Goal: Task Accomplishment & Management: Complete application form

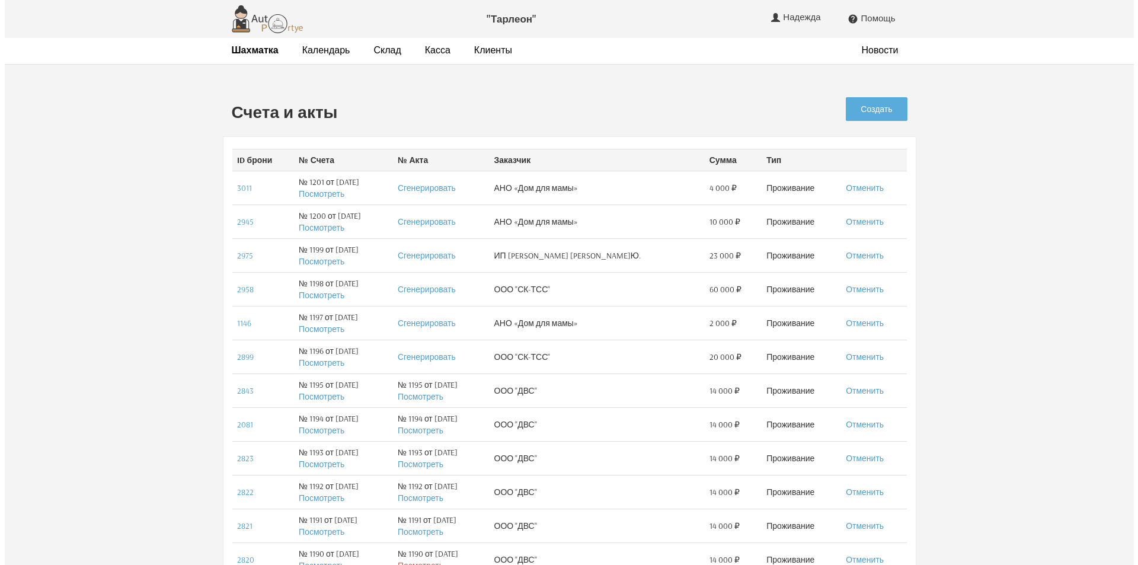
scroll to position [24, 0]
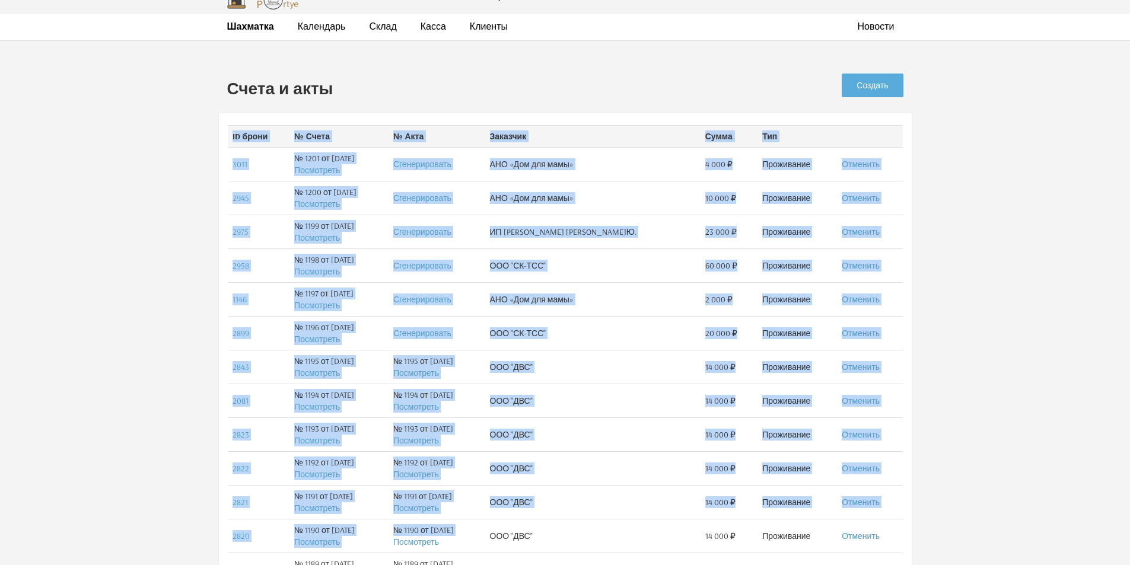
drag, startPoint x: 0, startPoint y: 333, endPoint x: 799, endPoint y: 228, distance: 806.1
click at [646, 454] on div ""Тарлеон" Надежда Изменить данные профиля Передача смены Регламент Выйти  Помо…" at bounding box center [565, 562] width 1130 height 1173
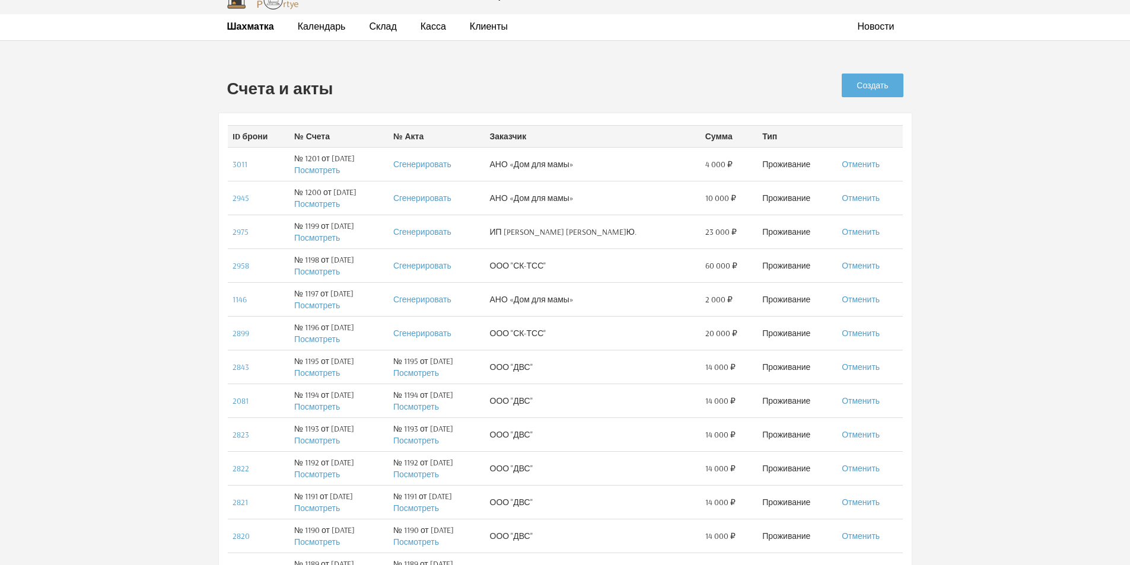
click at [633, 85] on h2 "Счета и акты" at bounding box center [478, 88] width 503 height 18
click at [882, 88] on link "Создать" at bounding box center [871, 86] width 61 height 24
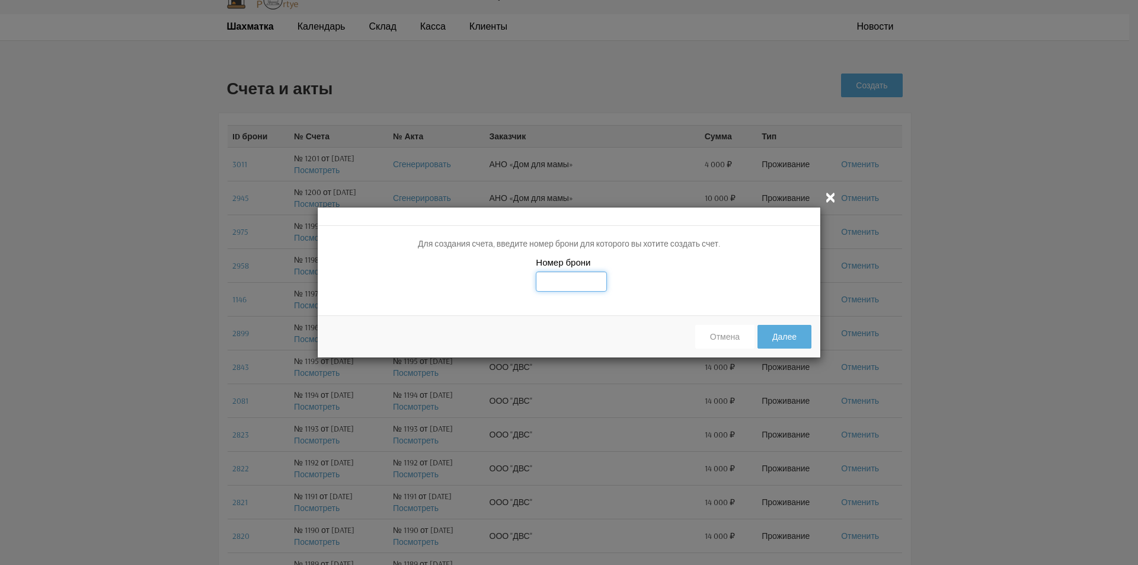
click at [564, 282] on input "text" at bounding box center [571, 282] width 71 height 20
type input "3081"
click at [803, 344] on button "Далее" at bounding box center [785, 337] width 54 height 24
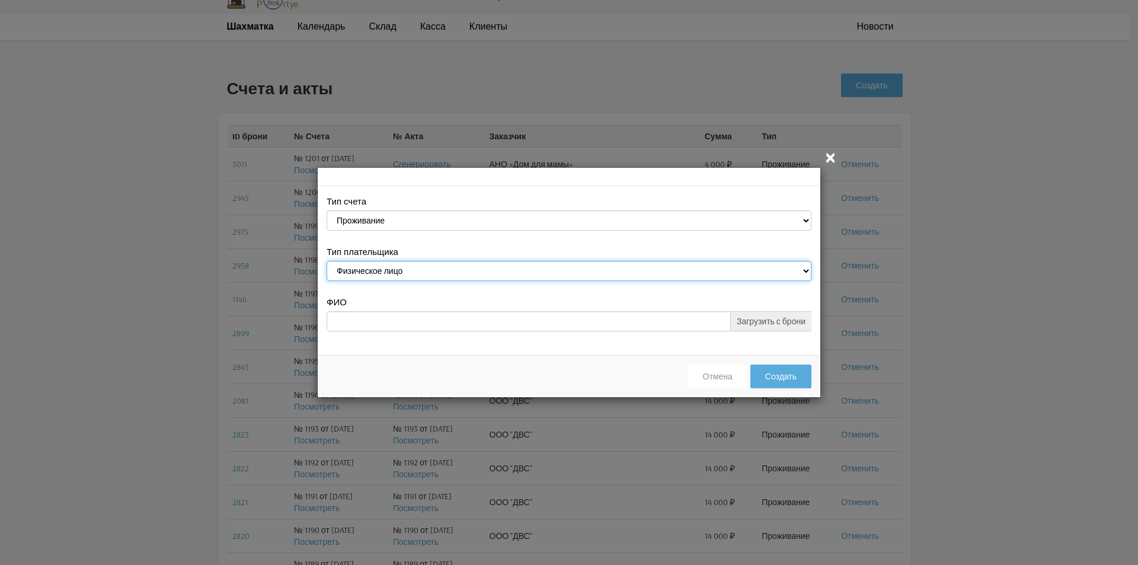
click at [808, 271] on select "Физическое лицо Юридическое лицо" at bounding box center [569, 271] width 485 height 20
select select "legal_entity"
click at [327, 263] on select "Физическое лицо Юридическое лицо" at bounding box center [569, 271] width 485 height 20
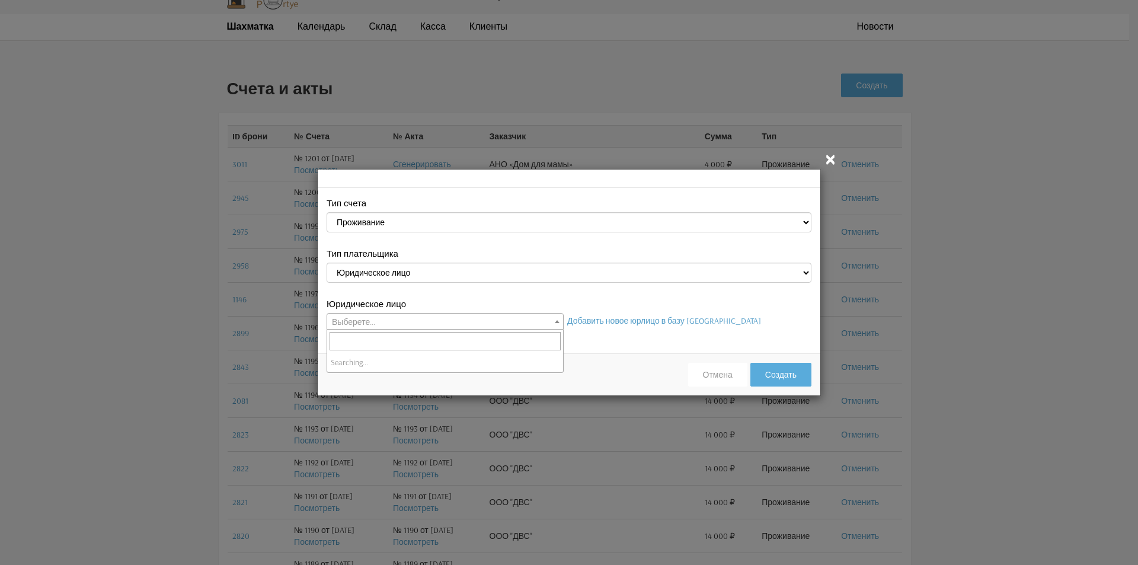
click at [556, 321] on b at bounding box center [557, 321] width 5 height 3
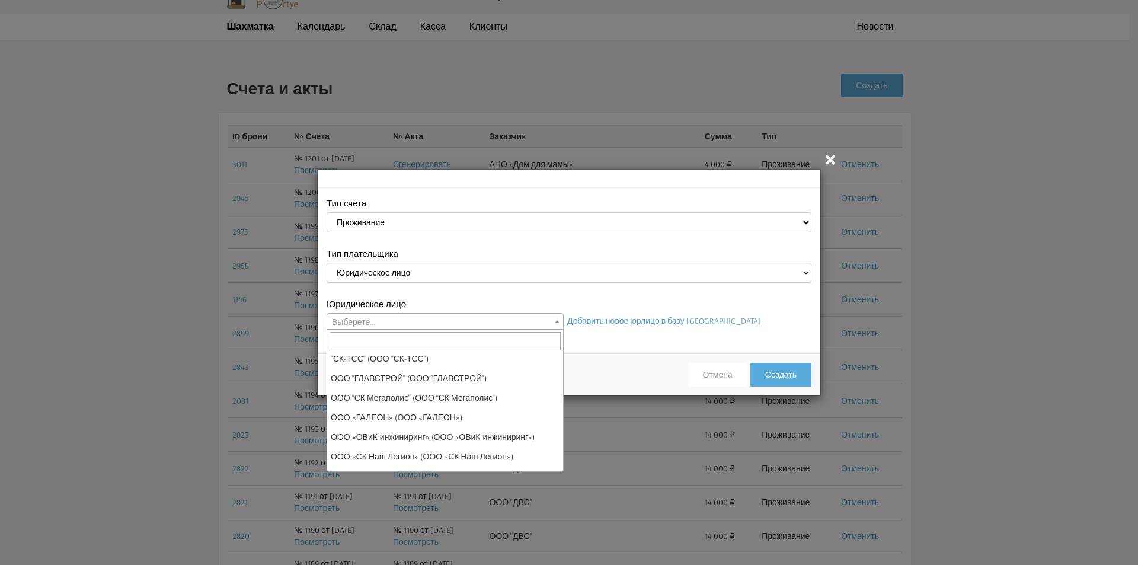
scroll to position [178, 0]
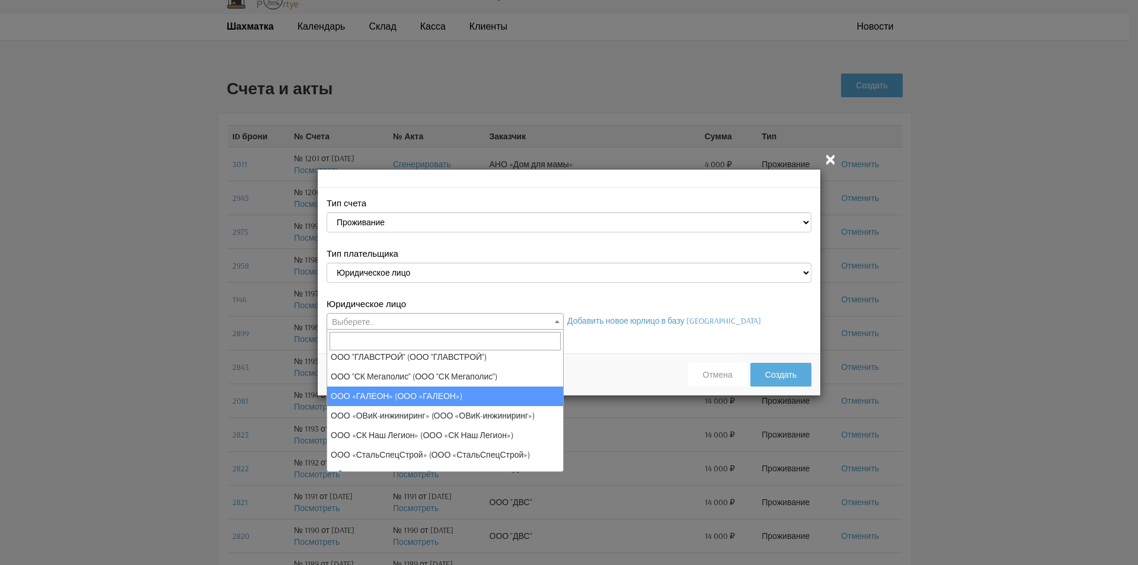
select select "37"
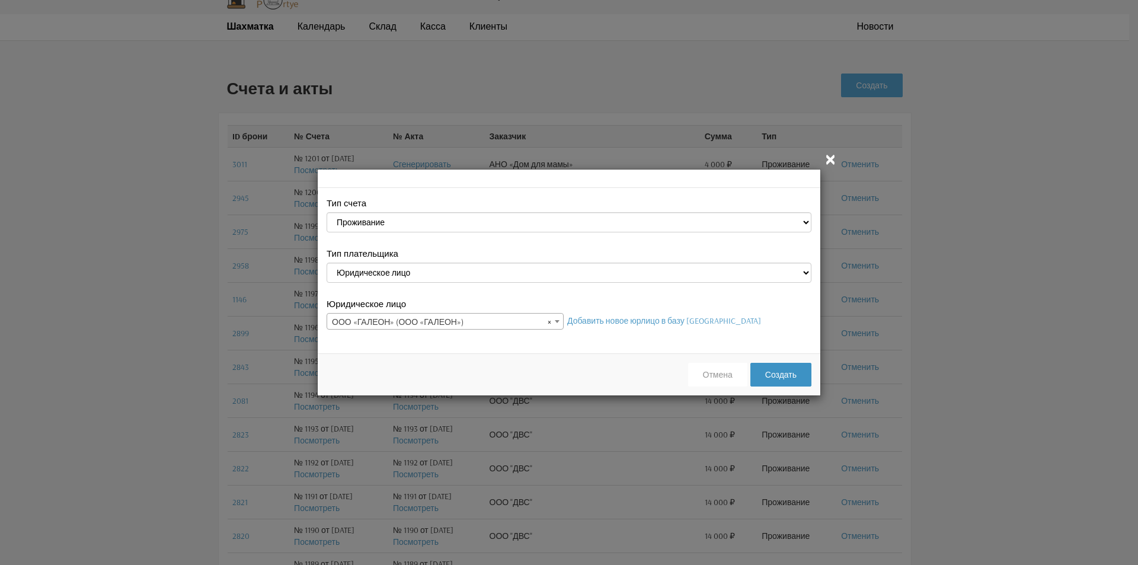
click at [774, 375] on button "Создать" at bounding box center [781, 375] width 61 height 24
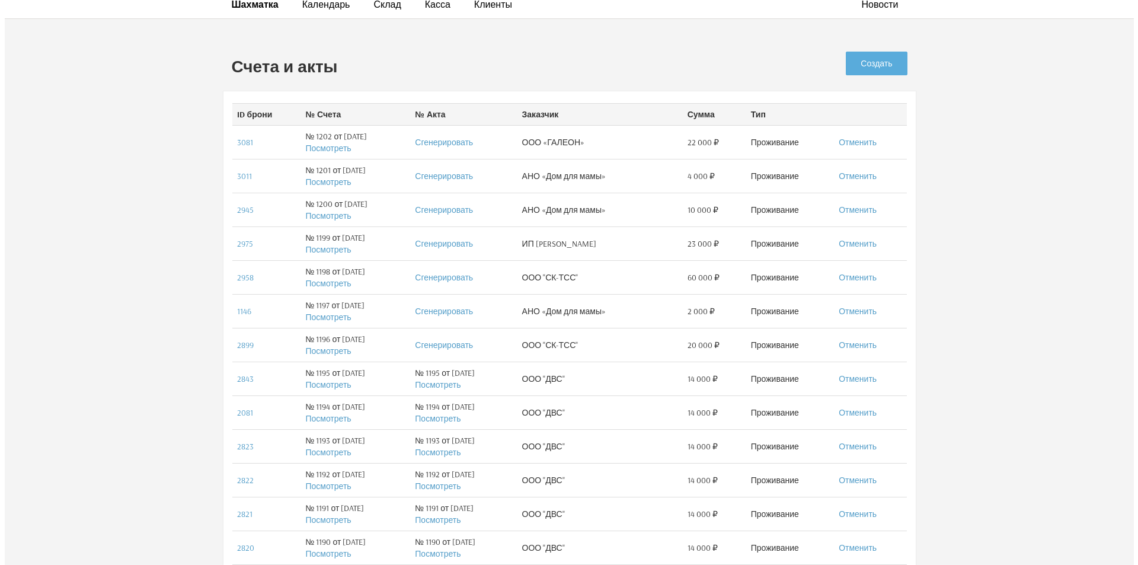
scroll to position [40, 0]
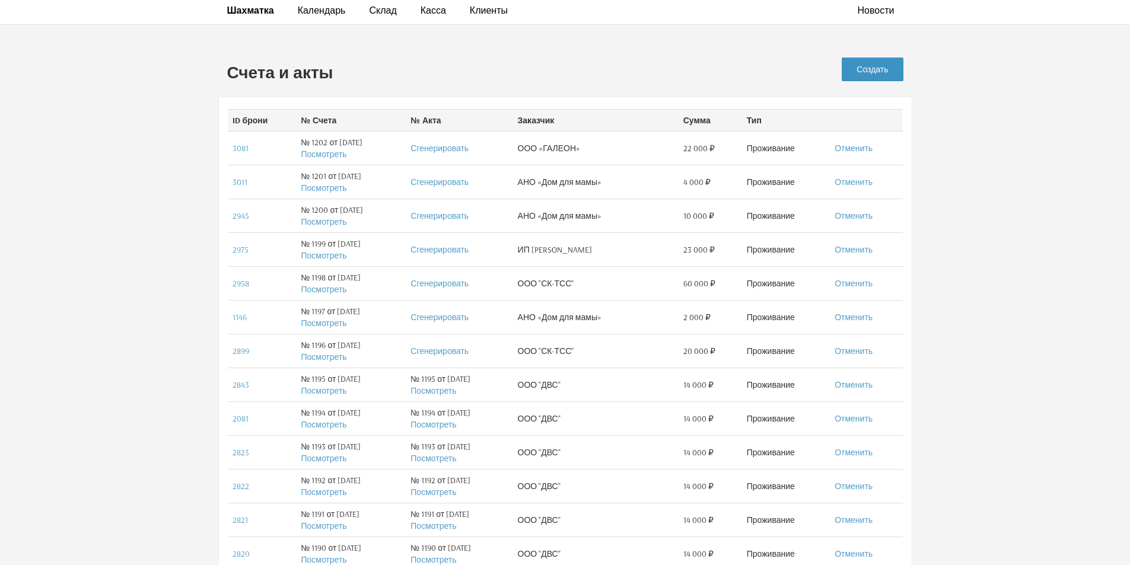
click at [867, 75] on link "Создать" at bounding box center [871, 70] width 61 height 24
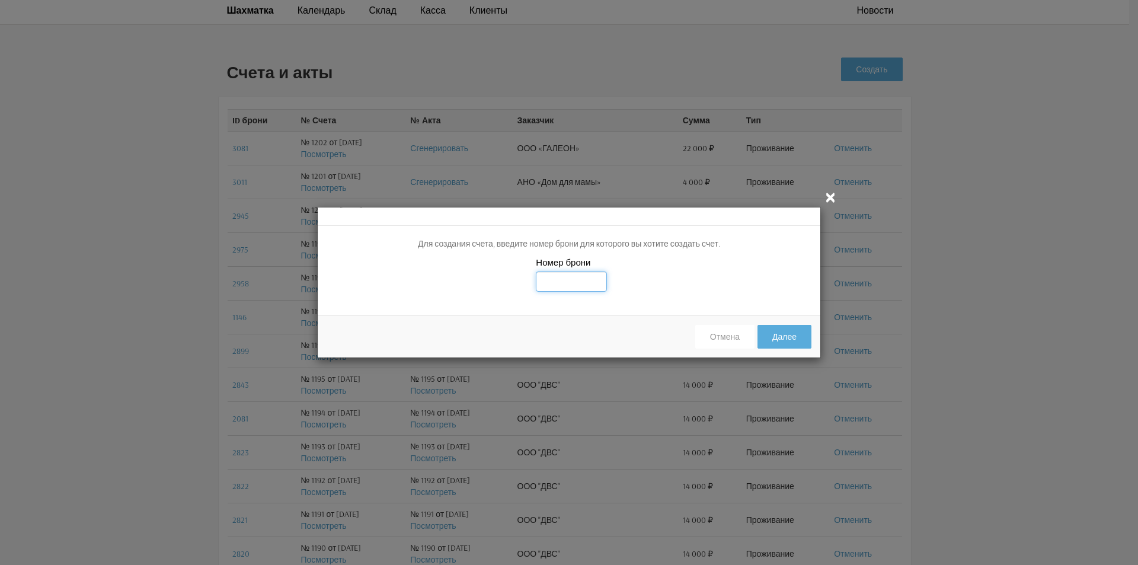
click at [567, 290] on input "text" at bounding box center [571, 282] width 71 height 20
type input "3068"
click at [779, 342] on button "Далее" at bounding box center [785, 337] width 54 height 24
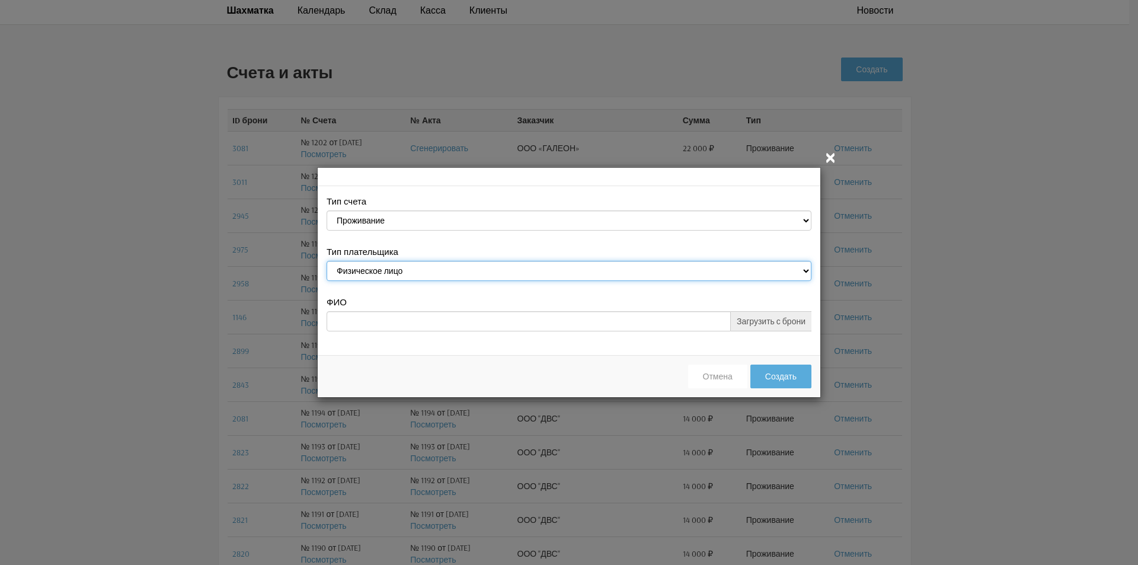
click at [803, 268] on select "Физическое лицо Юридическое лицо" at bounding box center [569, 271] width 485 height 20
select select "legal_entity"
click at [327, 263] on select "Физическое лицо Юридическое лицо" at bounding box center [569, 271] width 485 height 20
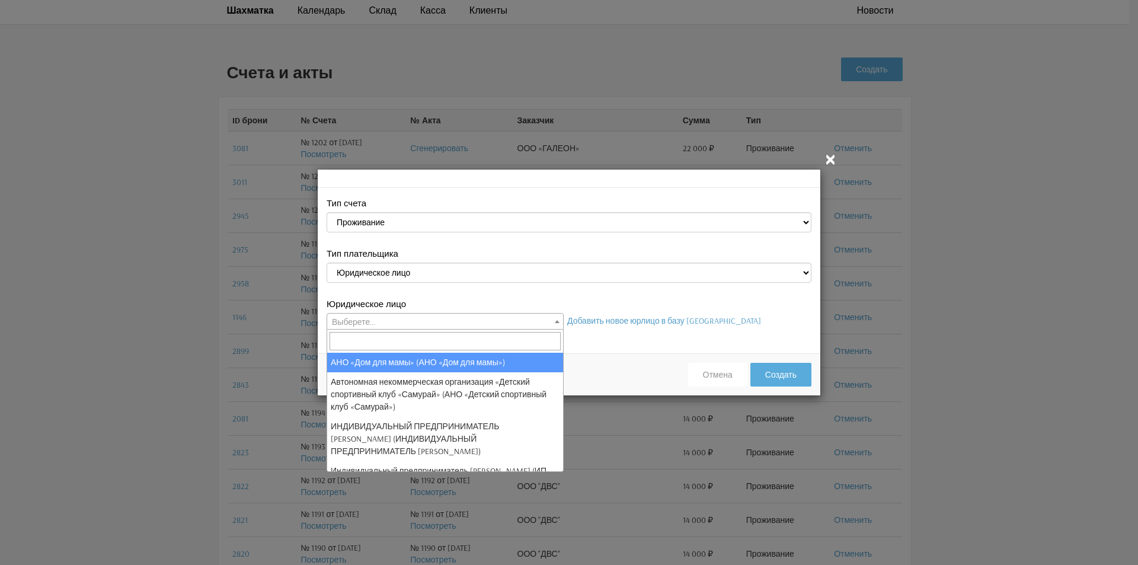
click at [559, 323] on span at bounding box center [557, 321] width 12 height 15
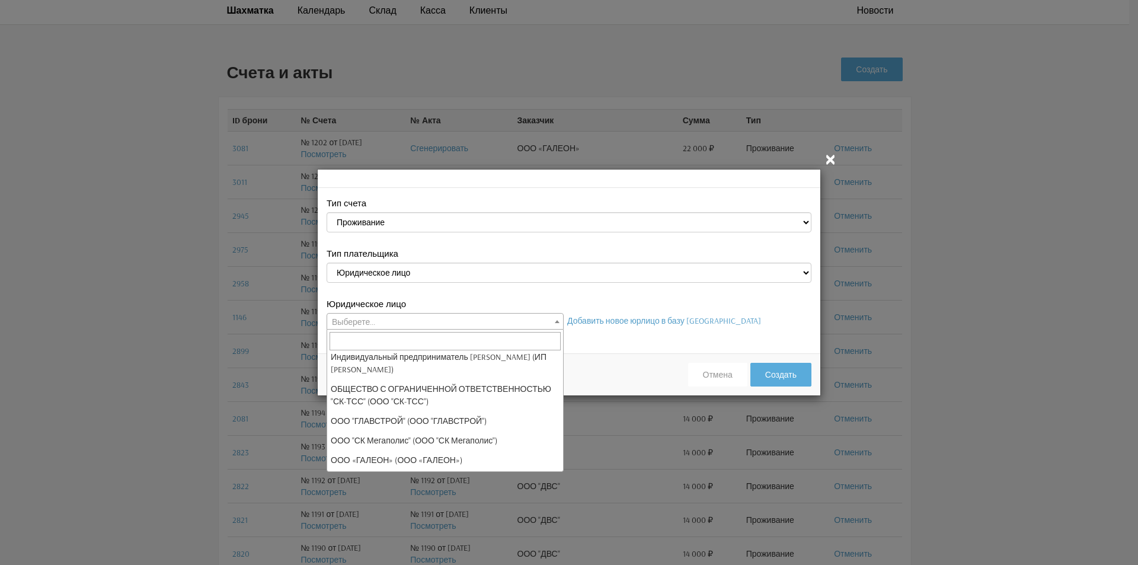
scroll to position [119, 0]
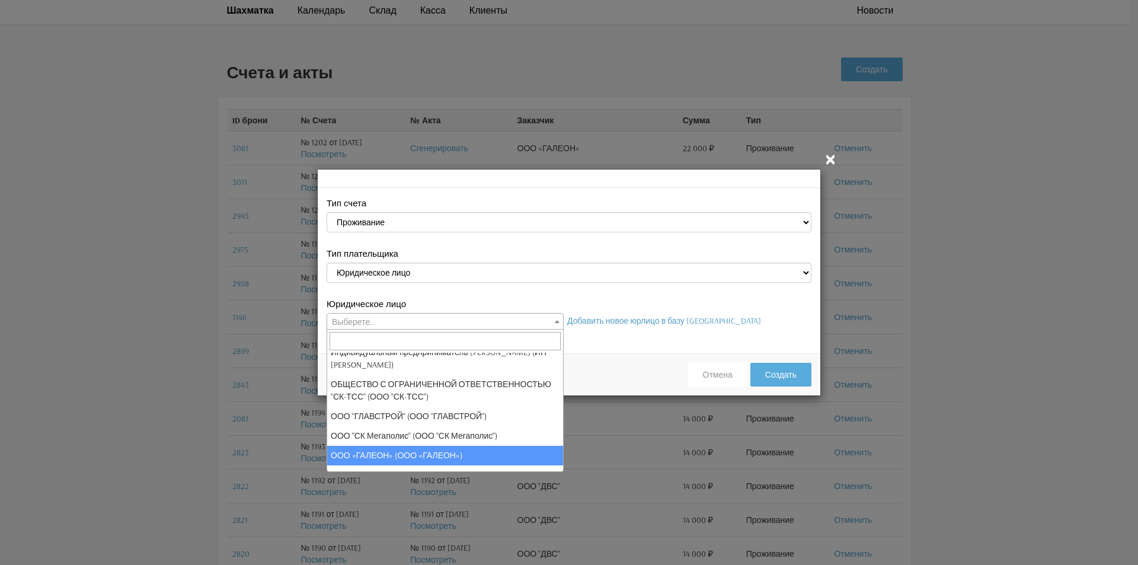
select select "37"
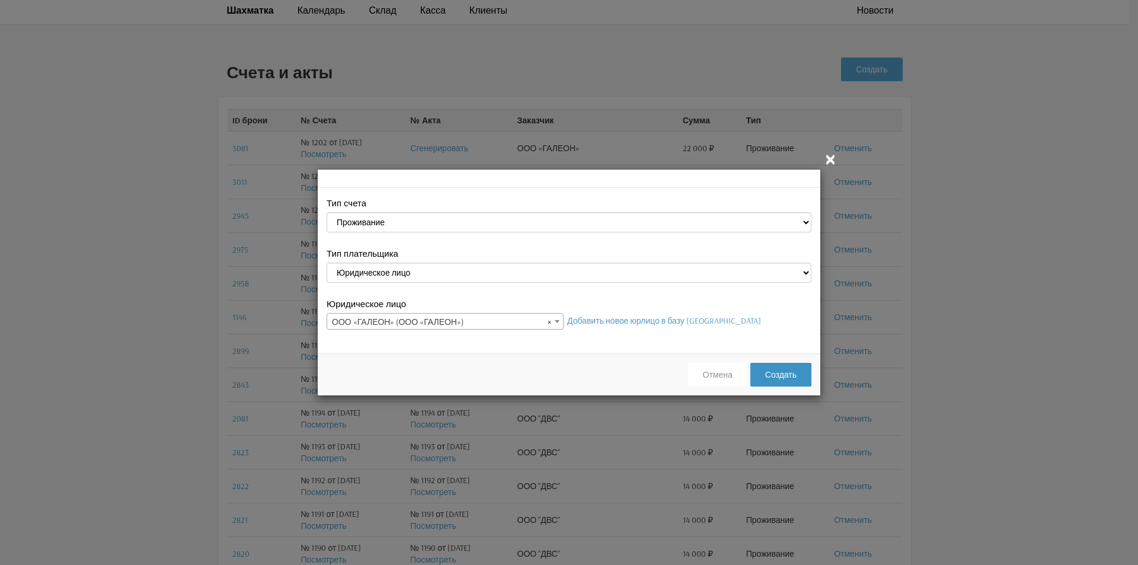
click at [771, 371] on button "Создать" at bounding box center [781, 375] width 61 height 24
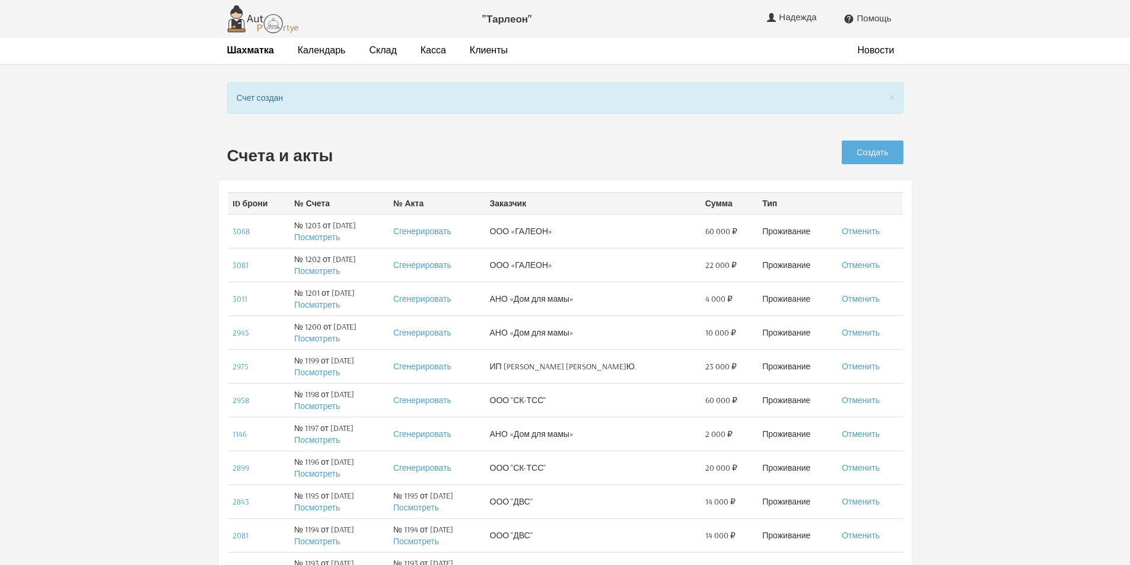
scroll to position [40, 0]
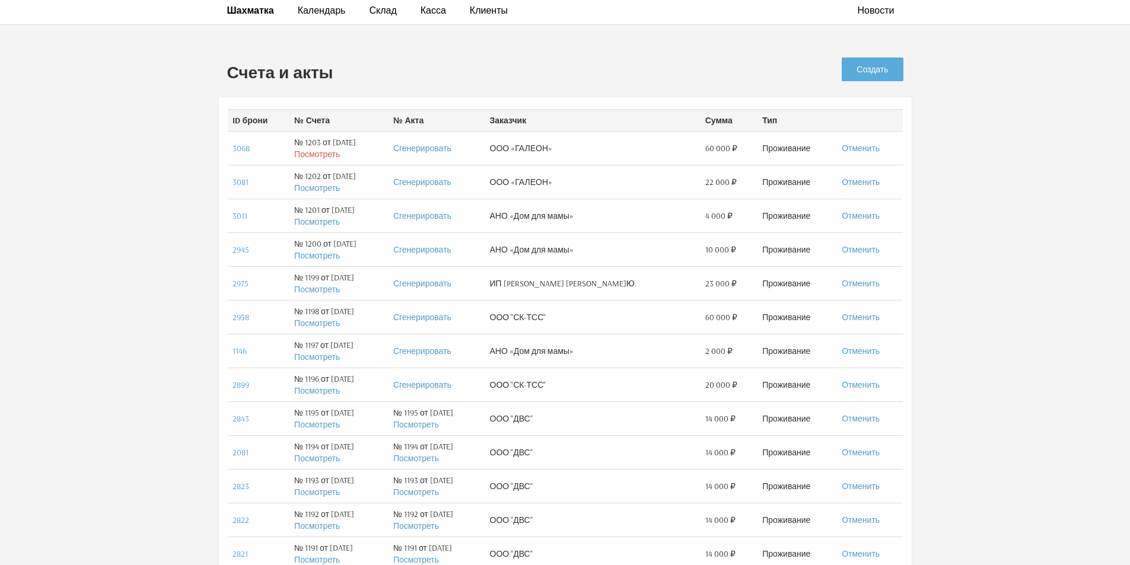
click at [311, 154] on link "Посмотреть" at bounding box center [317, 154] width 46 height 11
click at [310, 189] on link "Посмотреть" at bounding box center [317, 188] width 46 height 11
click at [470, 7] on link "Клиенты" at bounding box center [489, 10] width 38 height 12
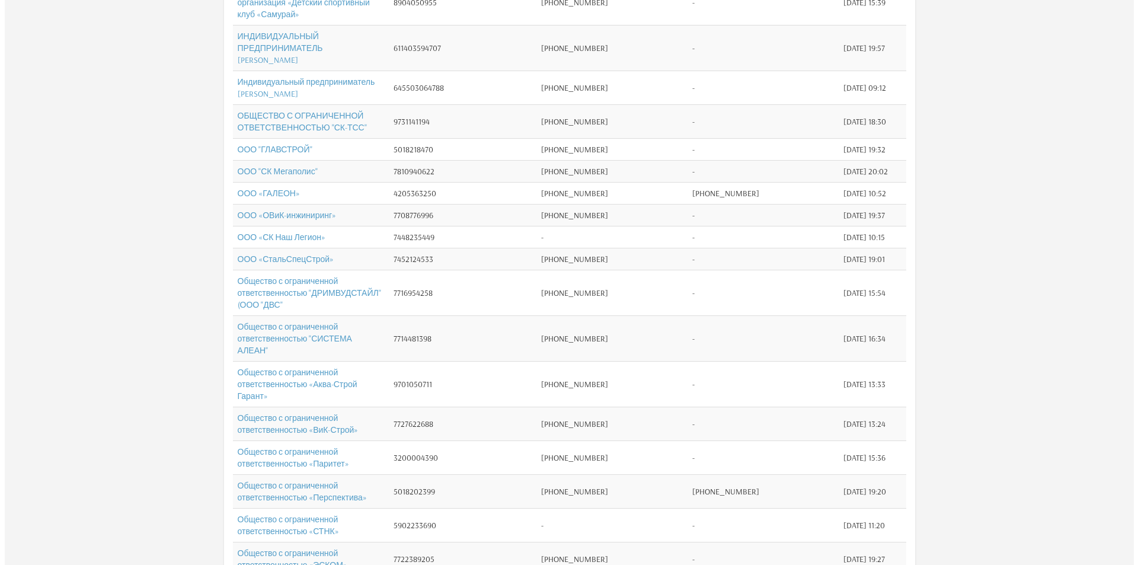
scroll to position [415, 0]
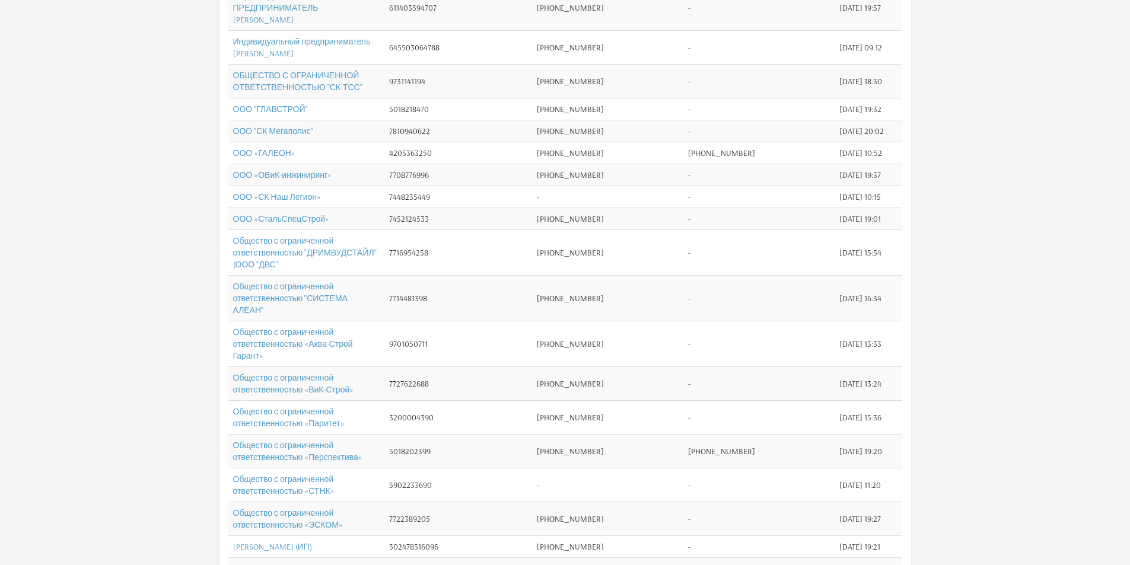
click at [367, 164] on td "ООО «ГАЛЕОН»" at bounding box center [306, 153] width 156 height 22
click at [267, 158] on link "ООО «ГАЛЕОН»" at bounding box center [264, 153] width 62 height 11
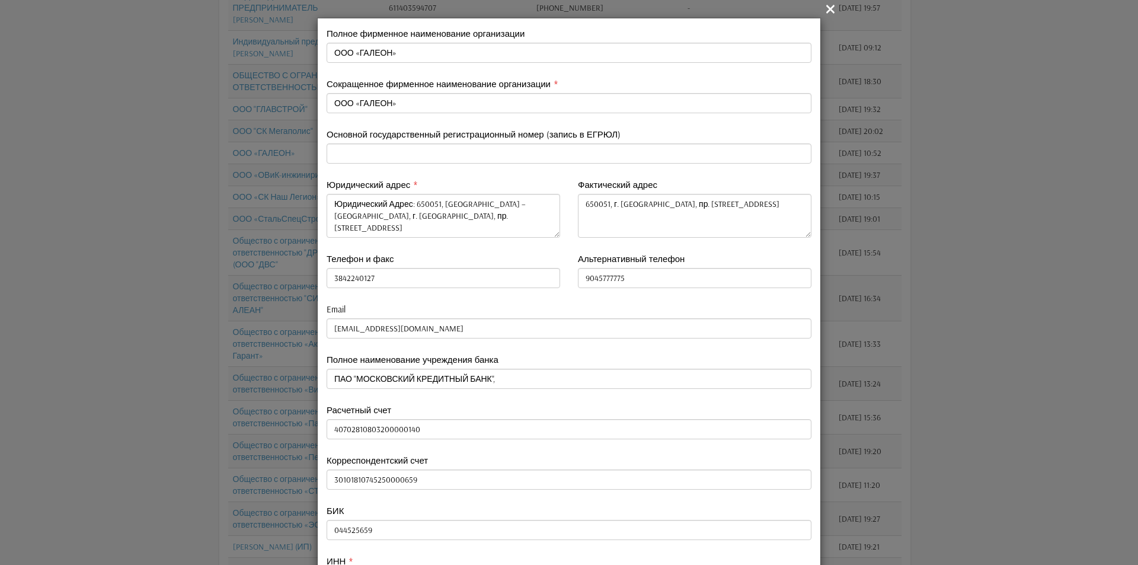
type input "9045777775"
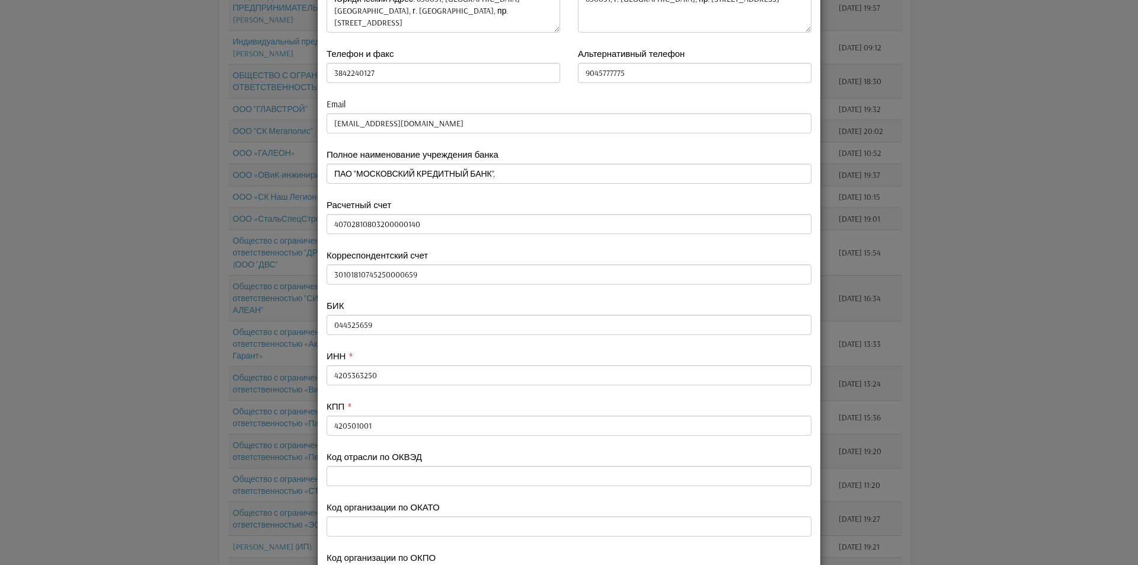
scroll to position [184, 0]
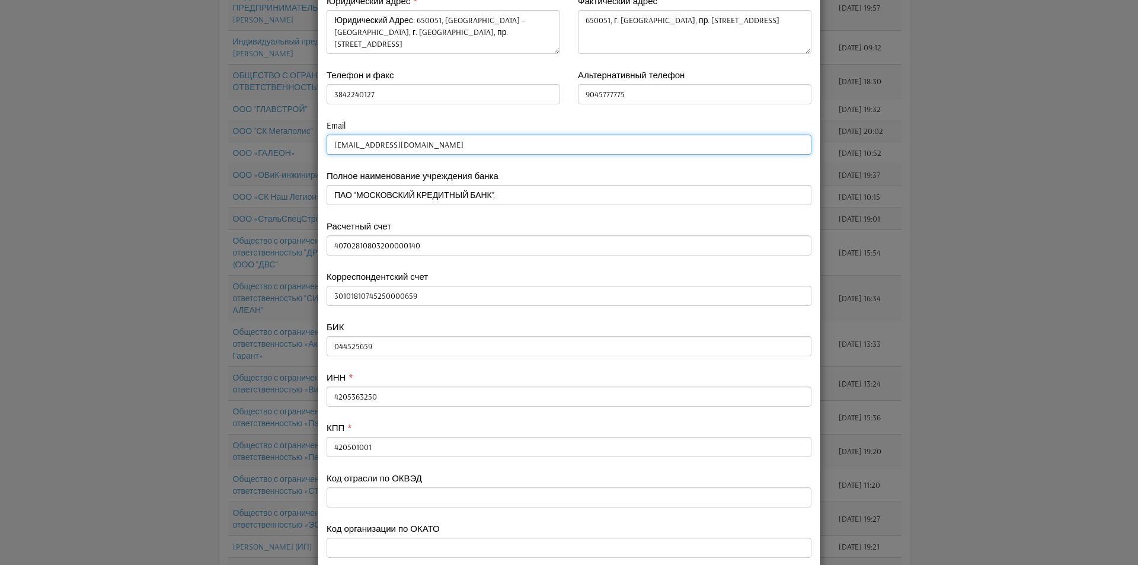
drag, startPoint x: 409, startPoint y: 147, endPoint x: 324, endPoint y: 150, distance: 84.3
click at [327, 150] on input "tek_galeon@mail.ru" at bounding box center [569, 145] width 485 height 20
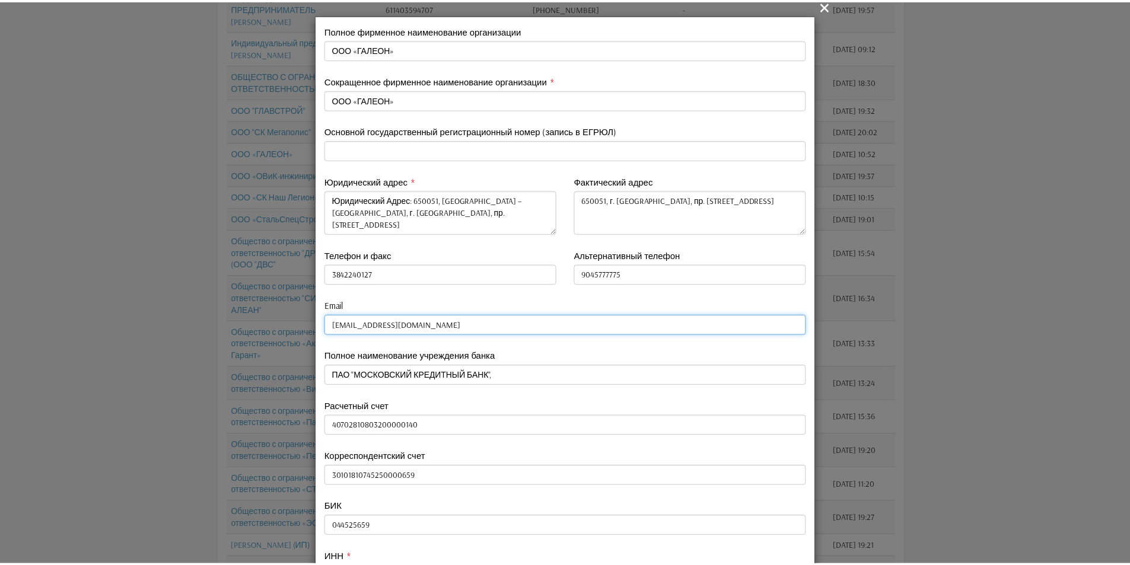
scroll to position [0, 0]
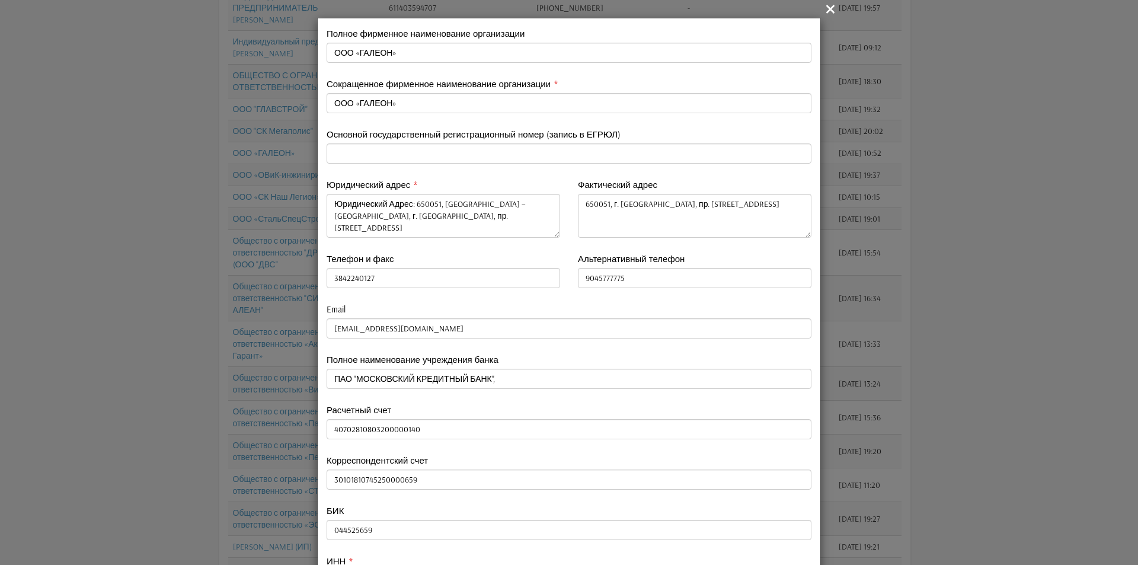
click at [826, 4] on icon "" at bounding box center [831, 9] width 14 height 14
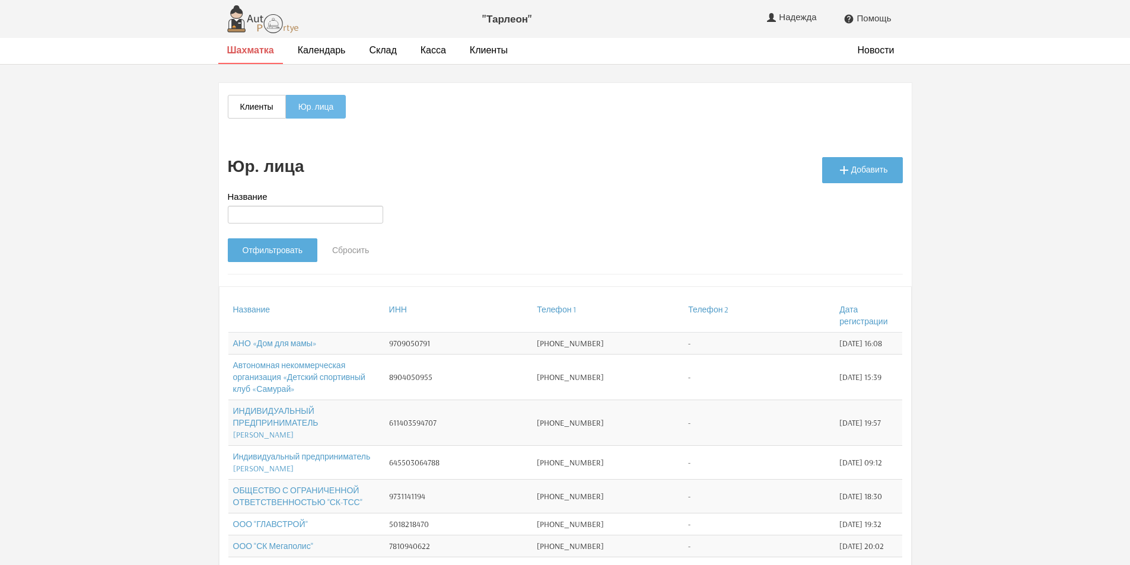
click at [267, 53] on strong "Шахматка" at bounding box center [250, 50] width 47 height 12
